Goal: Information Seeking & Learning: Check status

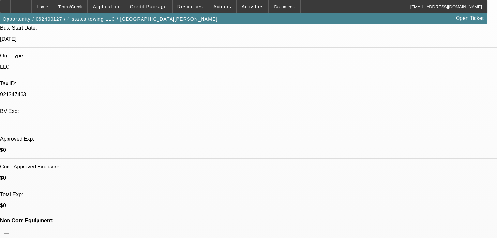
select select "0"
select select "2"
select select "0"
select select "6"
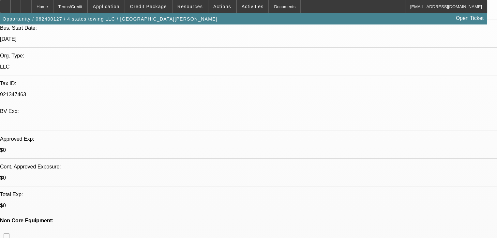
select select "0"
select select "2"
select select "0"
select select "6"
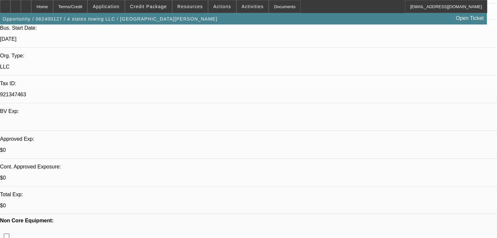
select select "0.2"
select select "2"
select select "0"
select select "6"
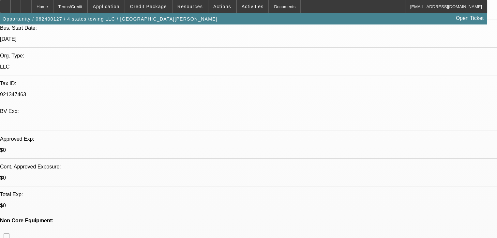
select select "0.15"
select select "2"
select select "0"
select select "6"
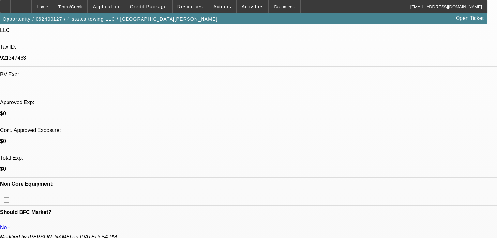
scroll to position [170, 0]
click at [157, 5] on span "Credit Package" at bounding box center [148, 6] width 37 height 5
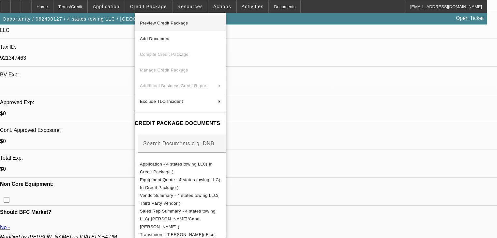
click at [163, 27] on button "Preview Credit Package" at bounding box center [180, 23] width 91 height 16
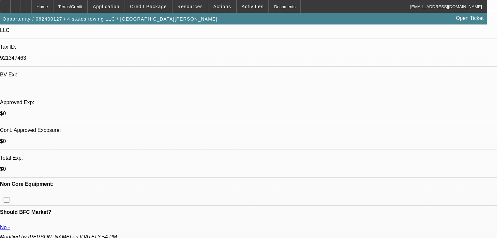
scroll to position [44, 0]
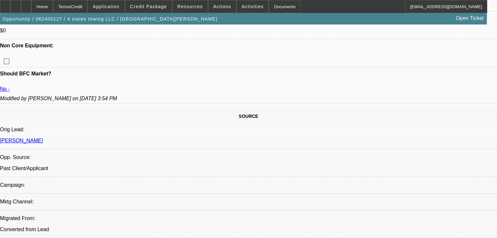
scroll to position [307, 0]
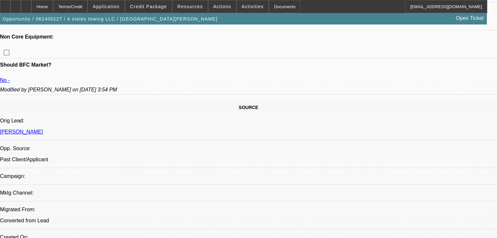
scroll to position [317, 0]
